Goal: Information Seeking & Learning: Understand process/instructions

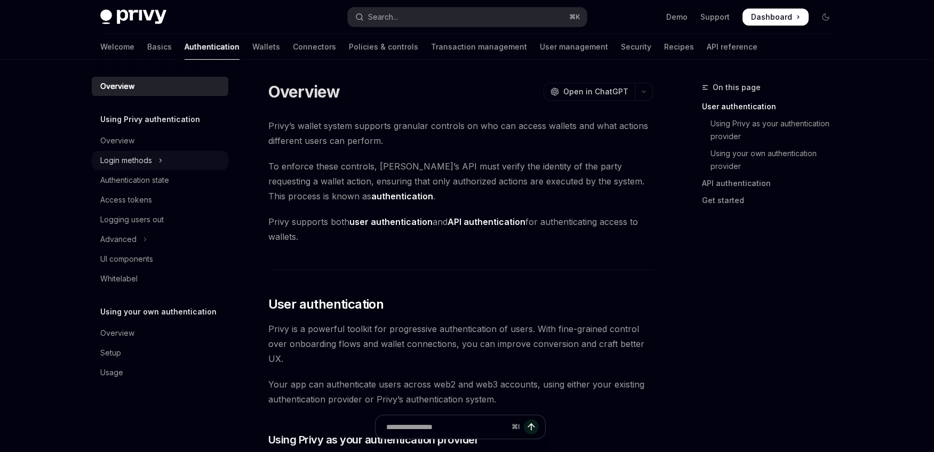
click at [146, 159] on div "Login methods" at bounding box center [126, 160] width 52 height 13
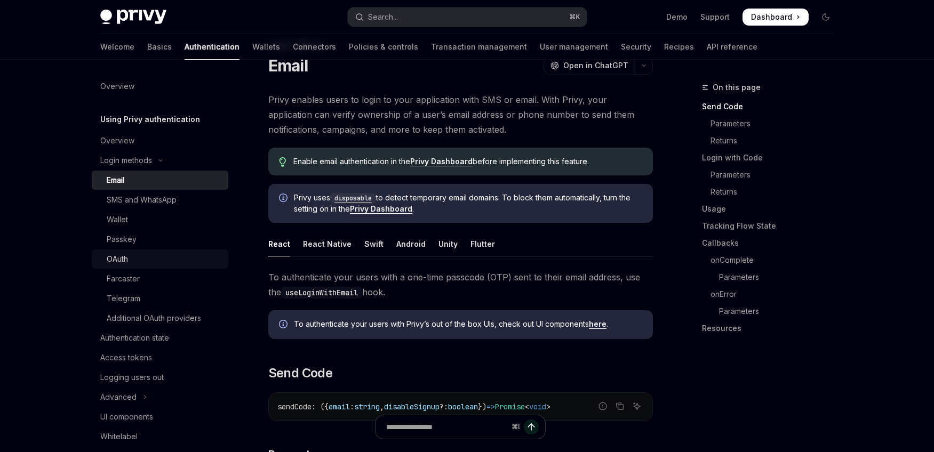
scroll to position [47, 0]
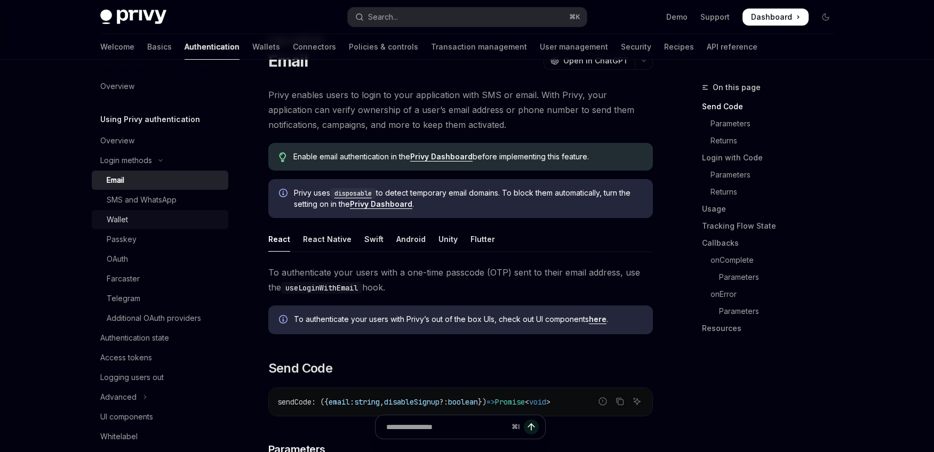
click at [149, 228] on link "Wallet" at bounding box center [160, 219] width 137 height 19
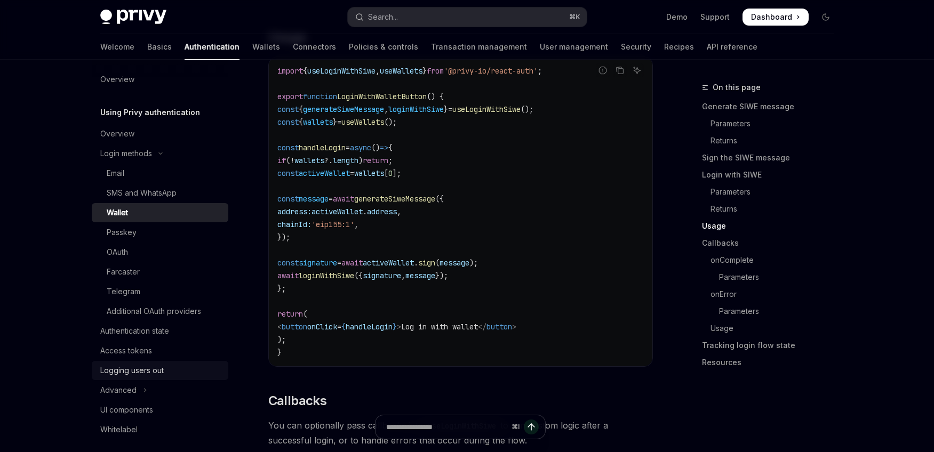
scroll to position [14, 0]
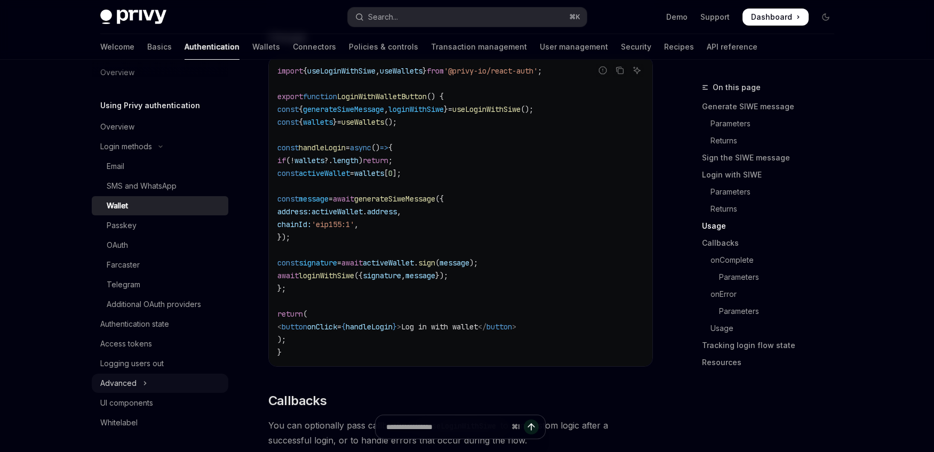
click at [170, 383] on button "Advanced" at bounding box center [160, 383] width 137 height 19
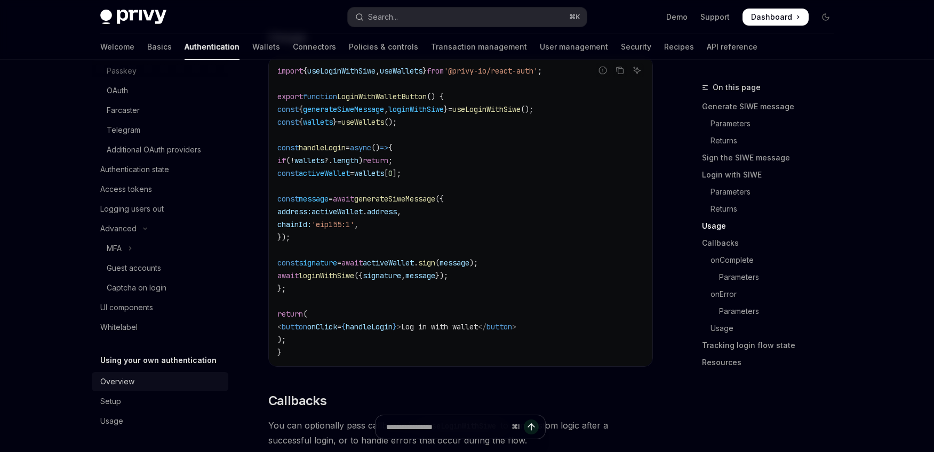
scroll to position [169, 0]
click at [169, 382] on div "Overview" at bounding box center [161, 381] width 122 height 13
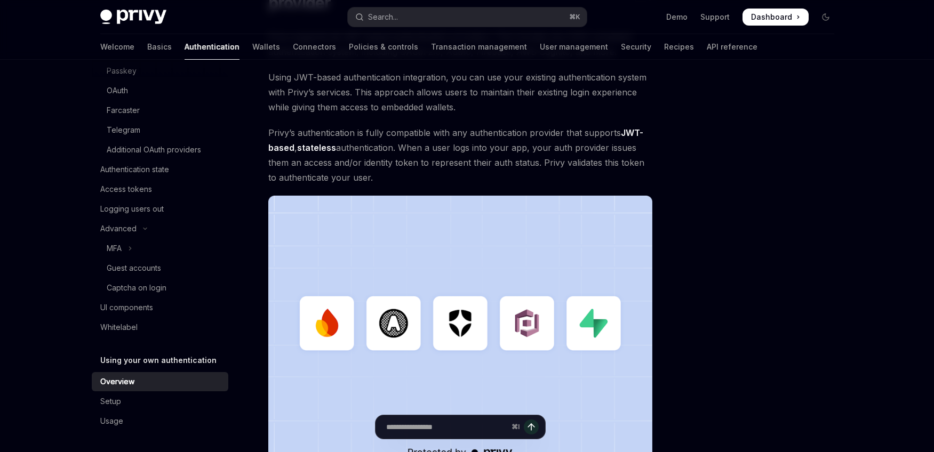
scroll to position [129, 0]
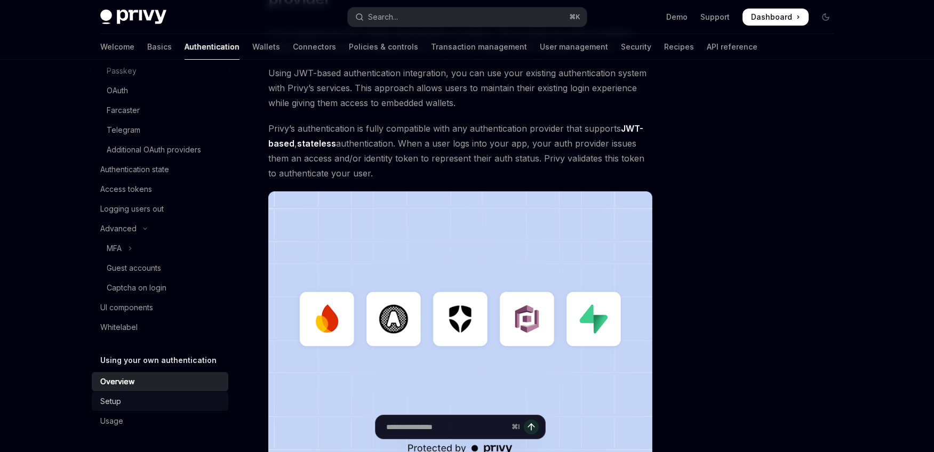
click at [182, 403] on div "Setup" at bounding box center [161, 401] width 122 height 13
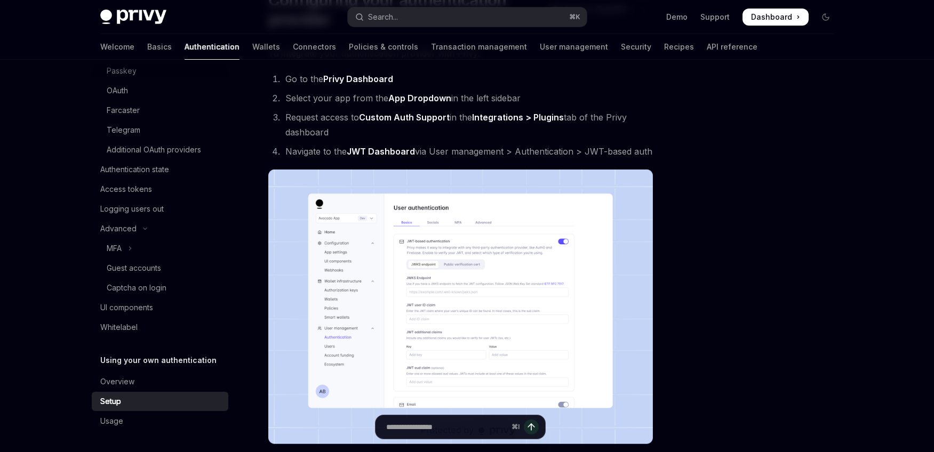
scroll to position [113, 0]
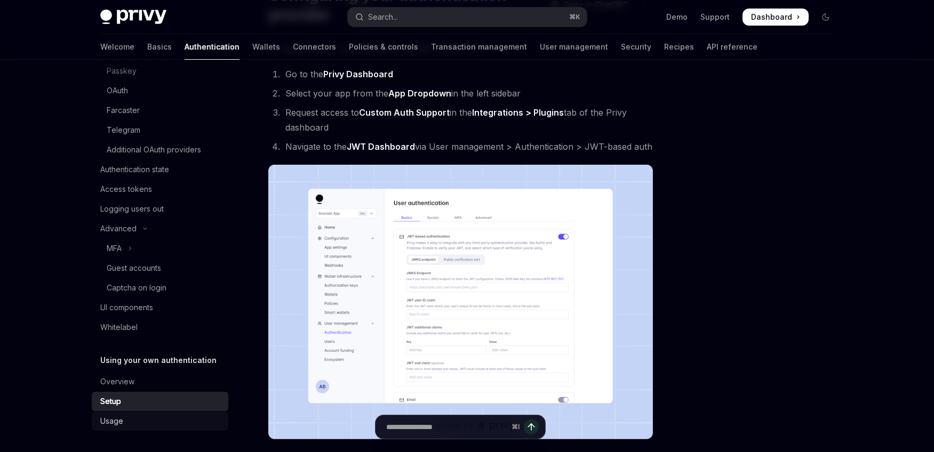
click at [108, 427] on div "Usage" at bounding box center [111, 421] width 23 height 13
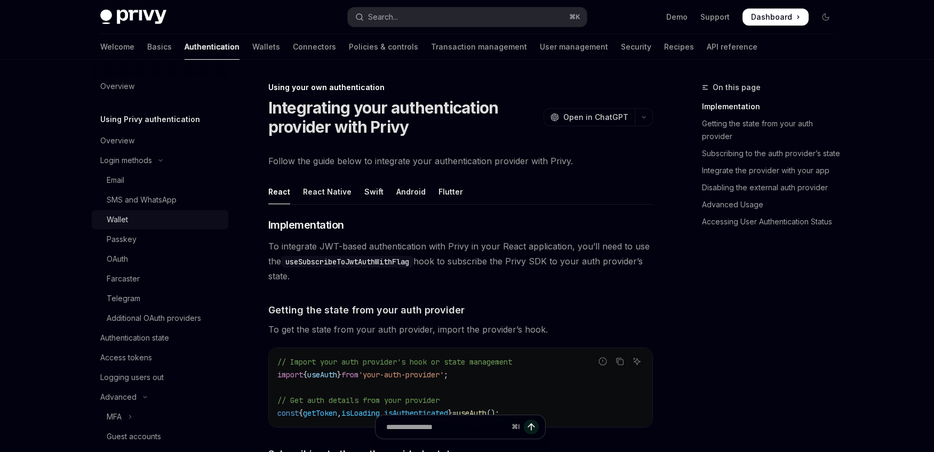
click at [133, 223] on div "Wallet" at bounding box center [164, 219] width 115 height 13
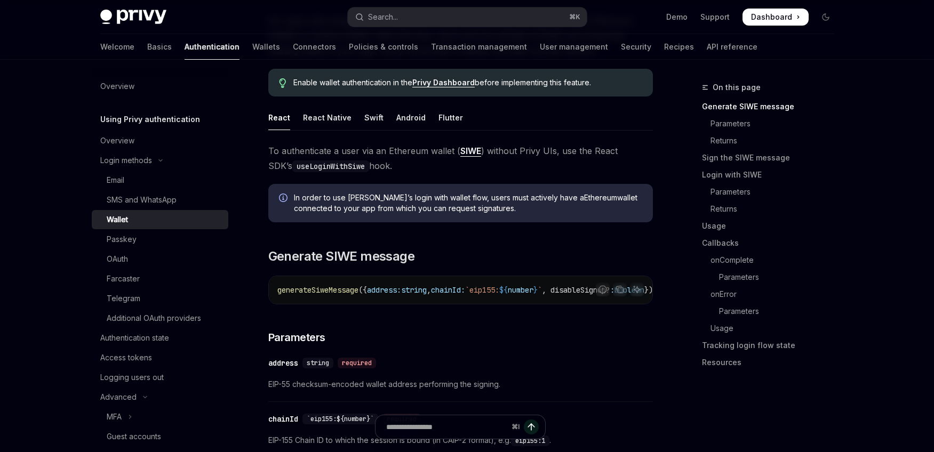
scroll to position [130, 0]
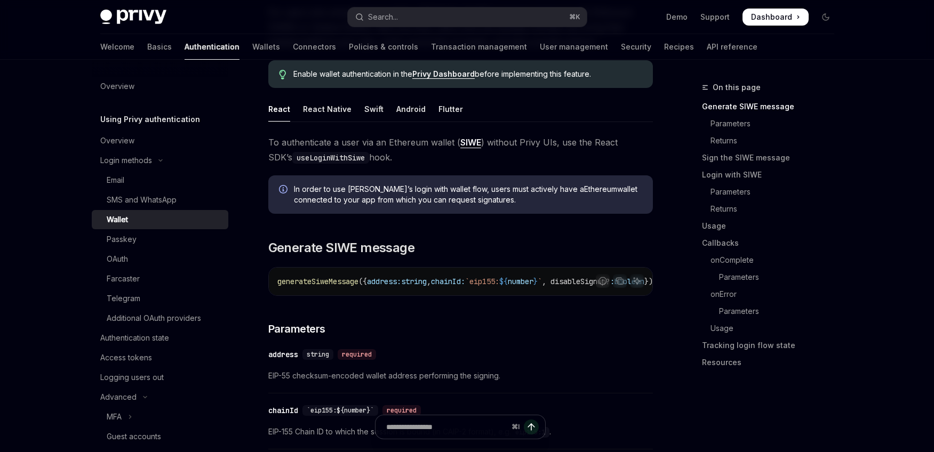
click at [765, 18] on span "Dashboard" at bounding box center [771, 17] width 41 height 11
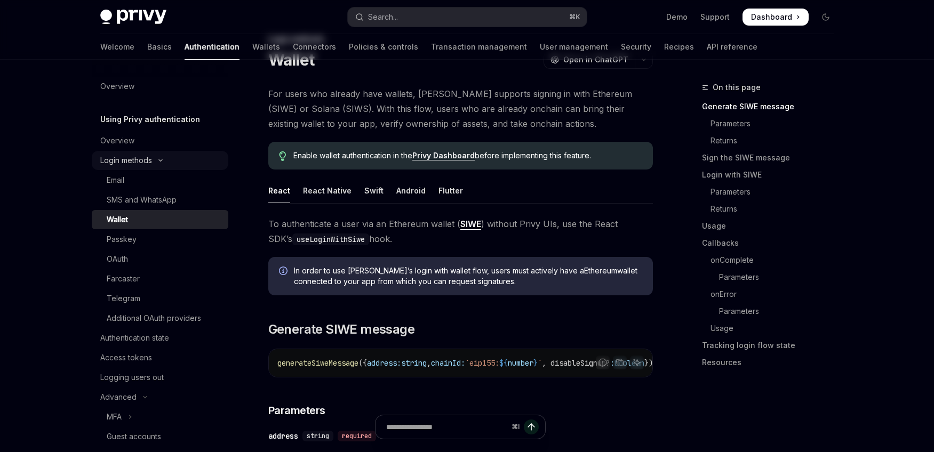
scroll to position [0, 0]
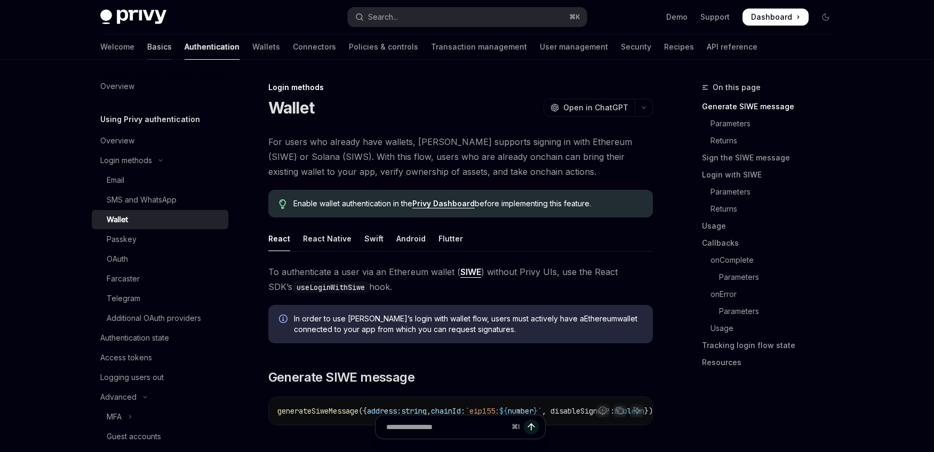
click at [147, 47] on link "Basics" at bounding box center [159, 47] width 25 height 26
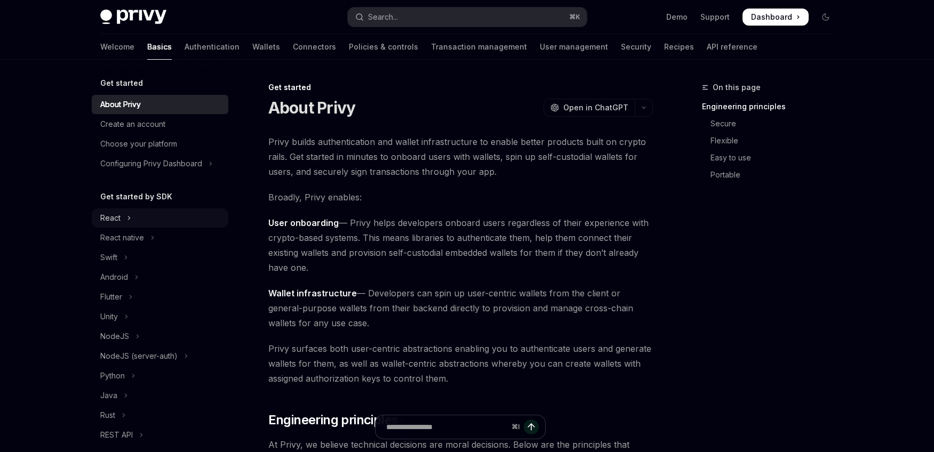
click at [176, 211] on button "React" at bounding box center [160, 218] width 137 height 19
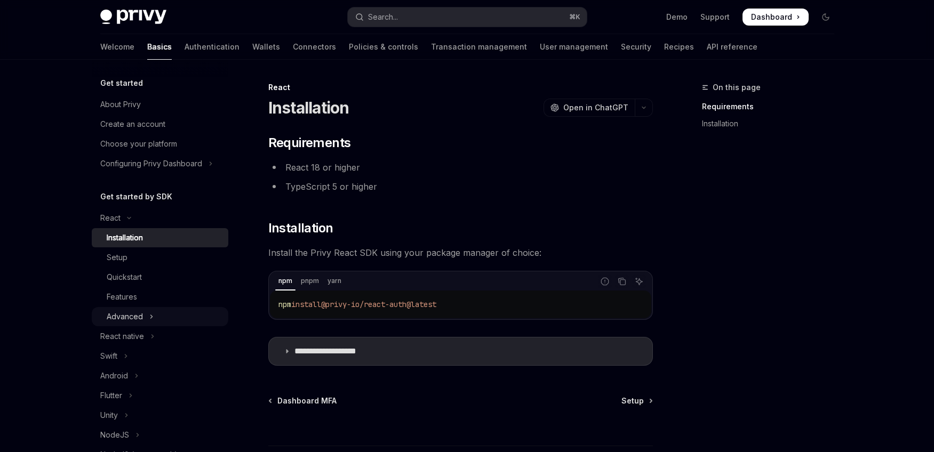
click at [151, 314] on icon "Toggle Advanced section" at bounding box center [151, 316] width 4 height 13
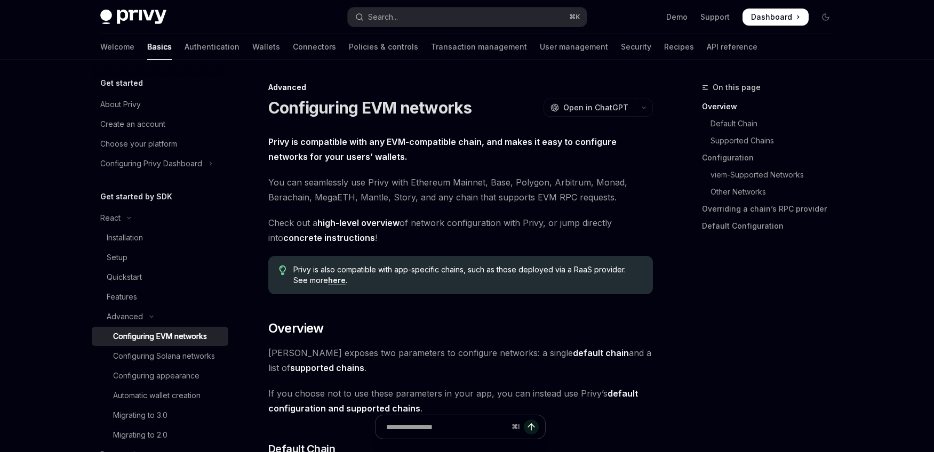
scroll to position [90, 0]
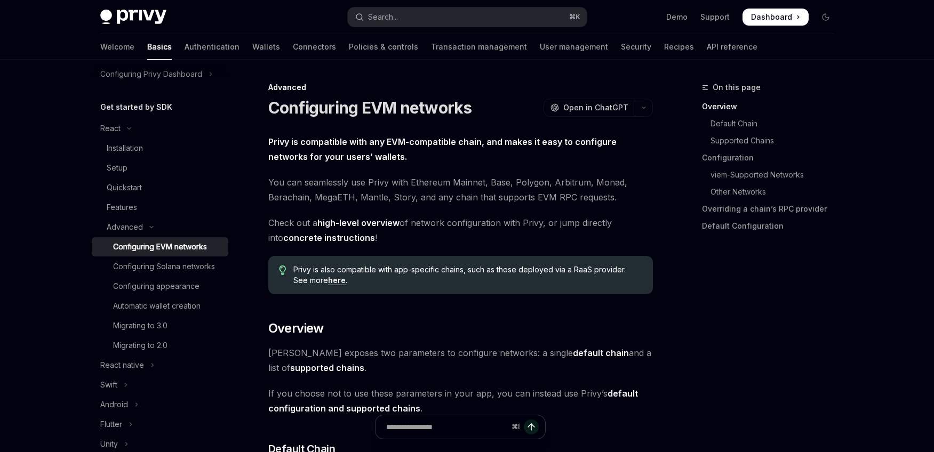
click at [195, 250] on div "Configuring EVM networks" at bounding box center [160, 247] width 94 height 13
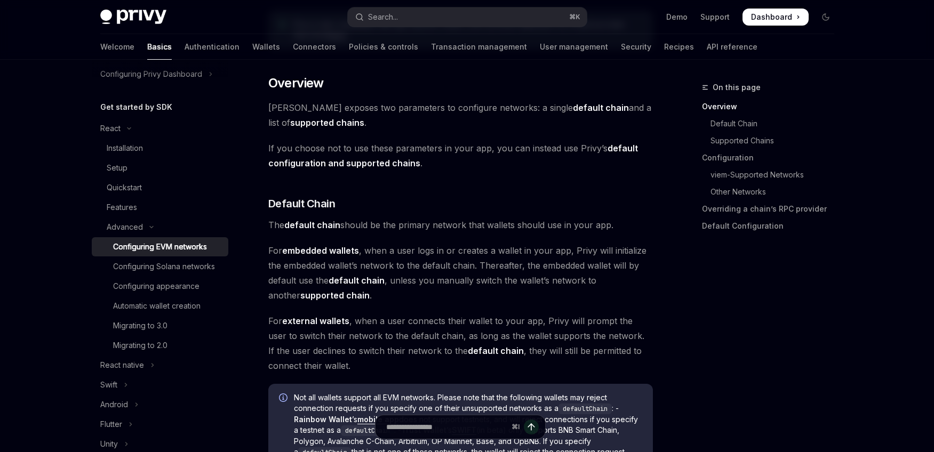
scroll to position [249, 0]
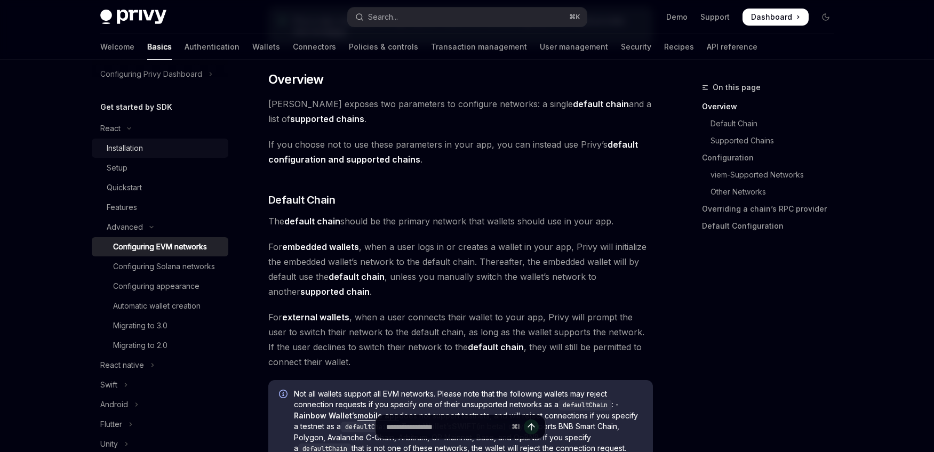
click at [142, 155] on link "Installation" at bounding box center [160, 148] width 137 height 19
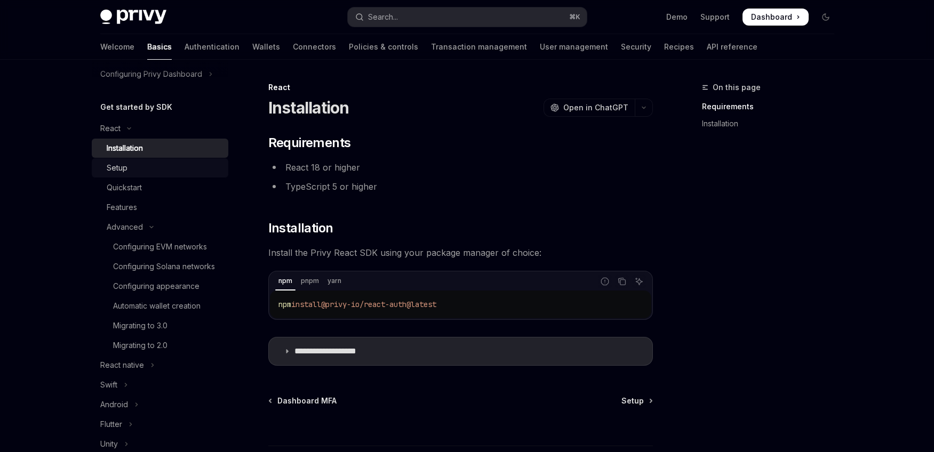
click at [140, 167] on div "Setup" at bounding box center [164, 168] width 115 height 13
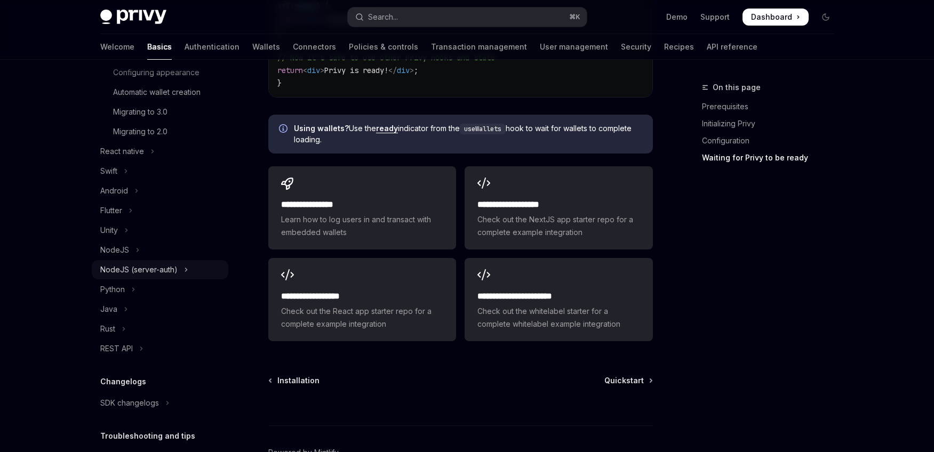
scroll to position [306, 0]
click at [150, 336] on button "Rust" at bounding box center [160, 326] width 137 height 19
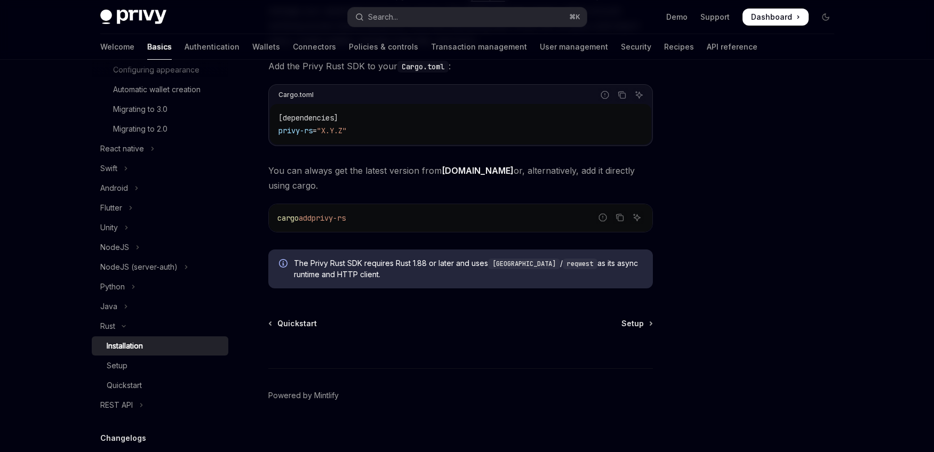
scroll to position [155, 0]
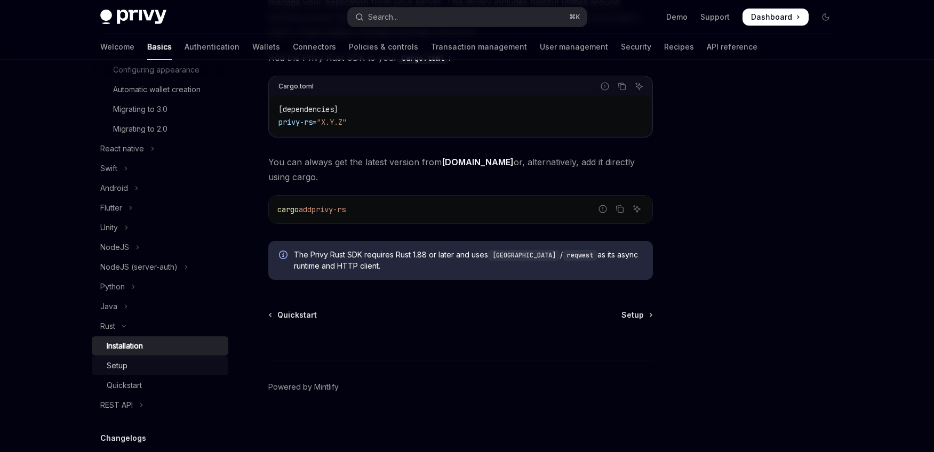
click at [171, 372] on div "Setup" at bounding box center [164, 365] width 115 height 13
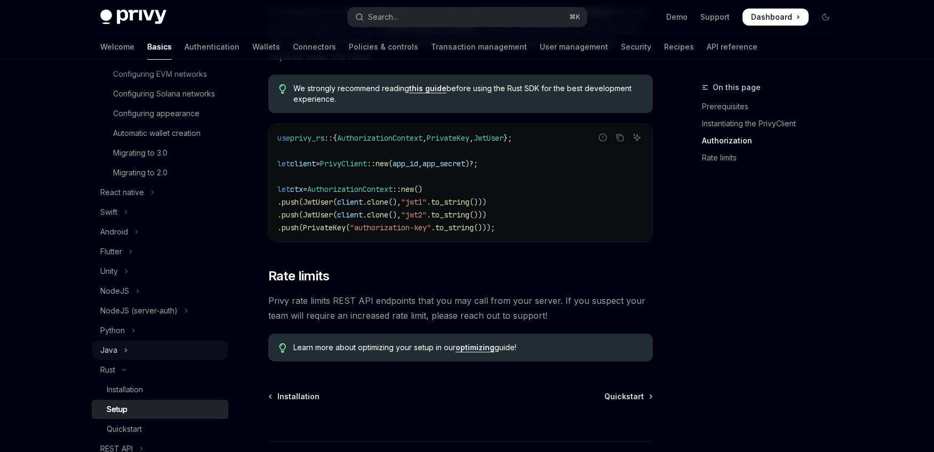
scroll to position [246, 0]
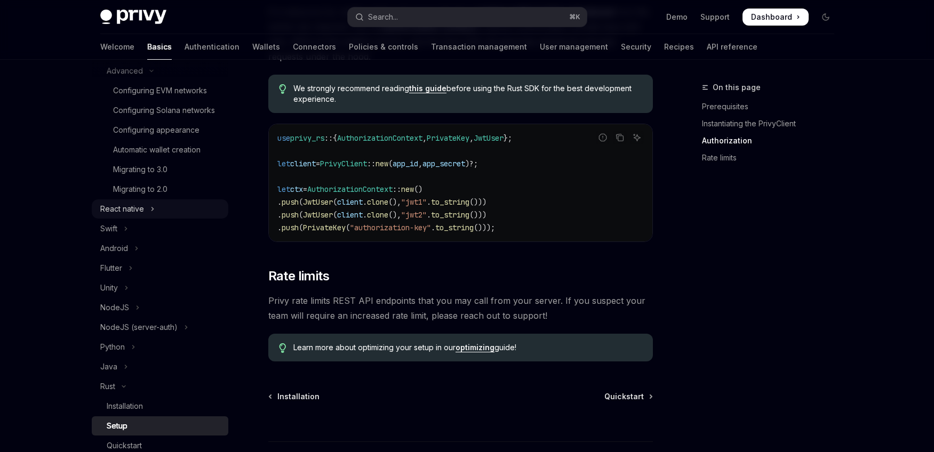
click at [174, 219] on button "React native" at bounding box center [160, 208] width 137 height 19
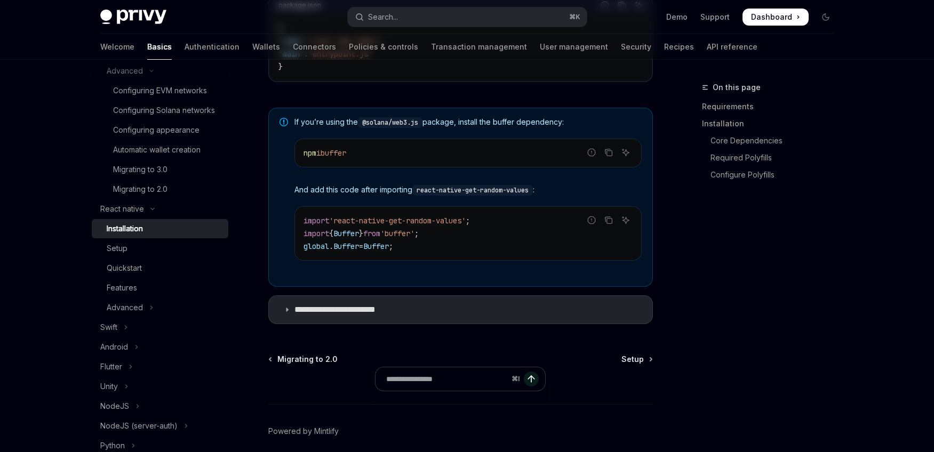
click at [174, 235] on div "Installation" at bounding box center [164, 228] width 115 height 13
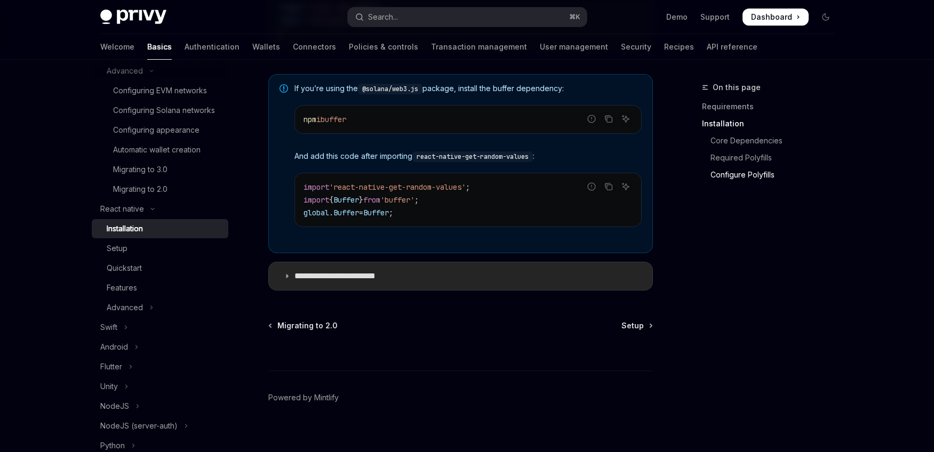
scroll to position [811, 0]
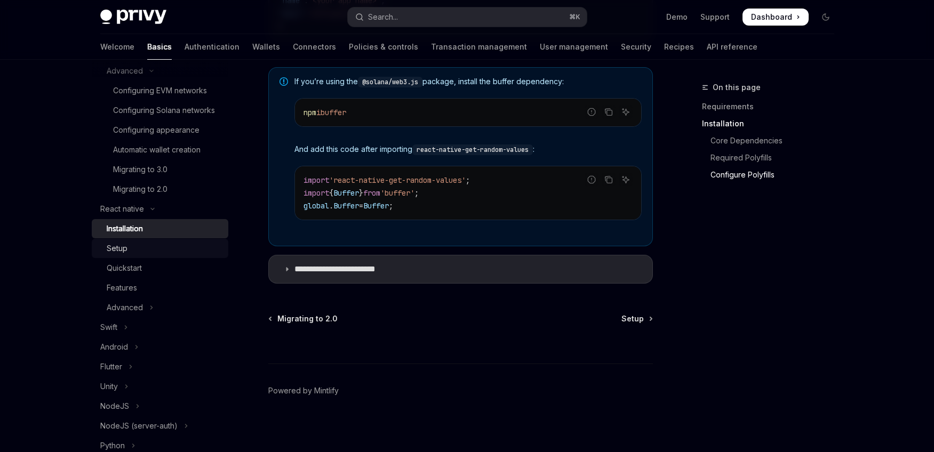
click at [158, 255] on div "Setup" at bounding box center [164, 248] width 115 height 13
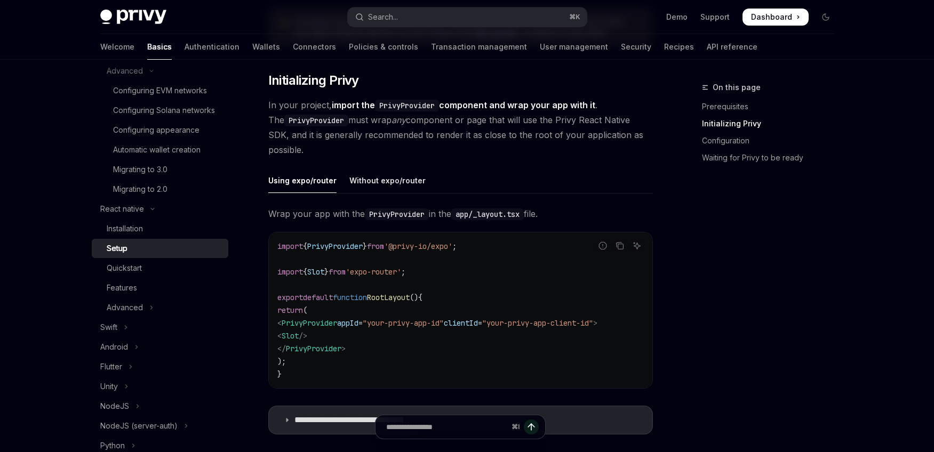
scroll to position [195, 0]
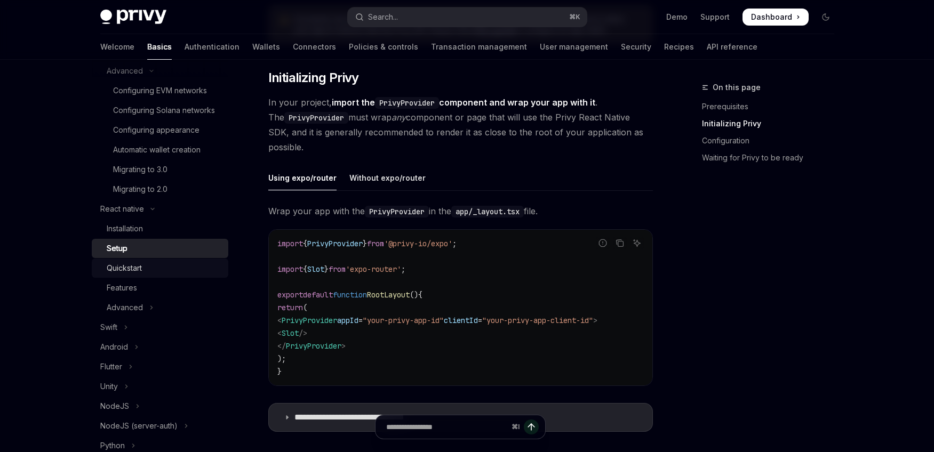
click at [166, 275] on div "Quickstart" at bounding box center [164, 268] width 115 height 13
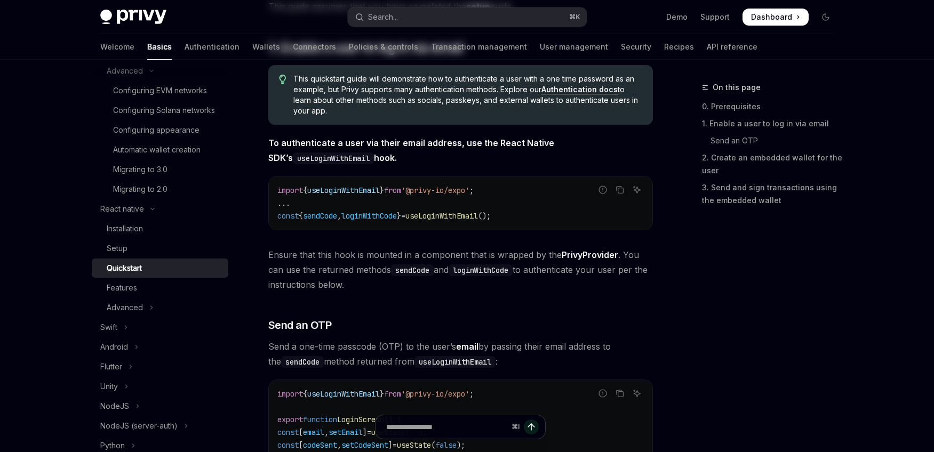
type textarea "*"
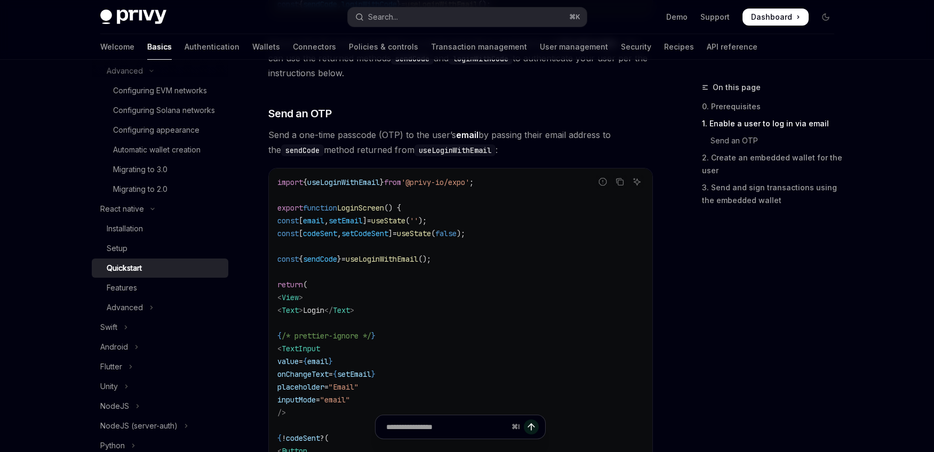
scroll to position [405, 0]
